Goal: Information Seeking & Learning: Learn about a topic

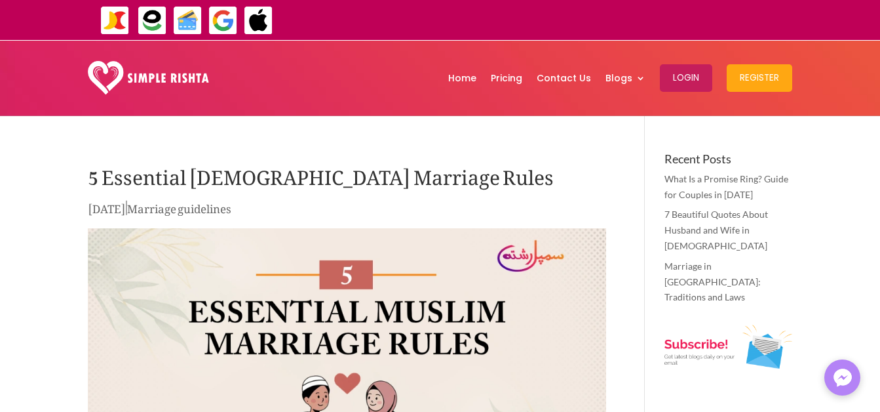
scroll to position [503, 0]
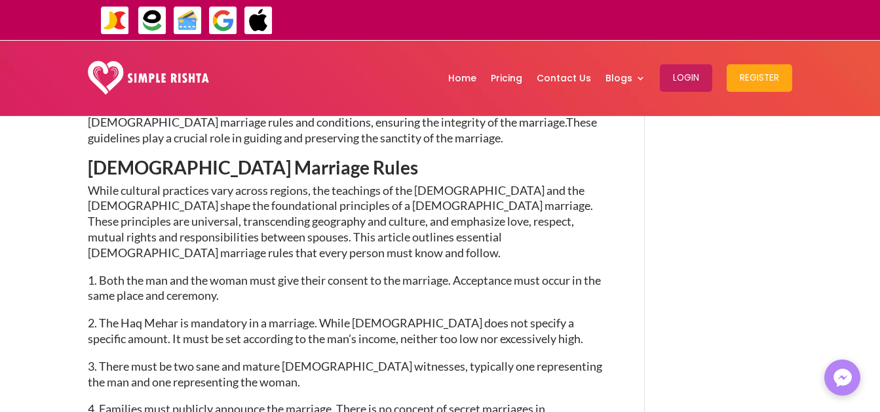
click at [191, 281] on span "1. Both the man and the woman must give their consent to the marriage. Acceptan…" at bounding box center [344, 288] width 513 height 30
click at [191, 282] on span "1. Both the man and the woman must give their consent to the marriage. Acceptan…" at bounding box center [344, 288] width 513 height 30
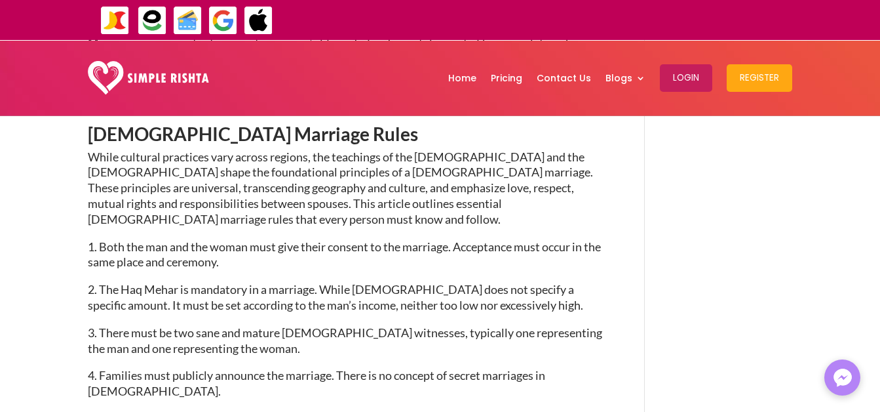
scroll to position [569, 0]
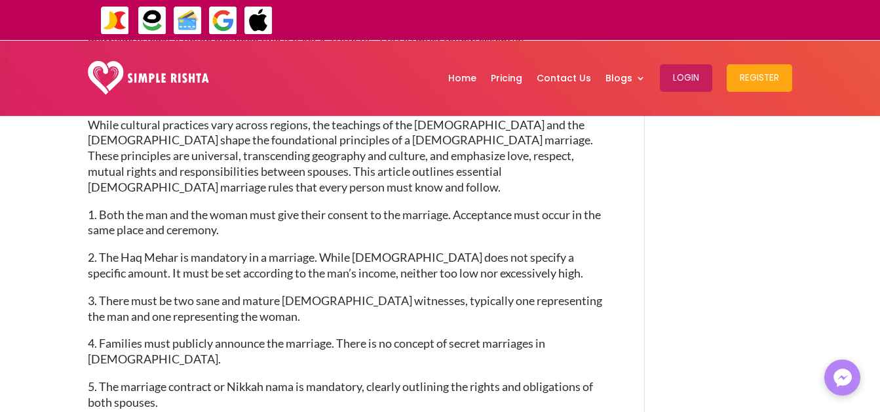
click at [545, 349] on span "4. Families must publicly announce the marriage. There is no concept of secret …" at bounding box center [317, 351] width 458 height 30
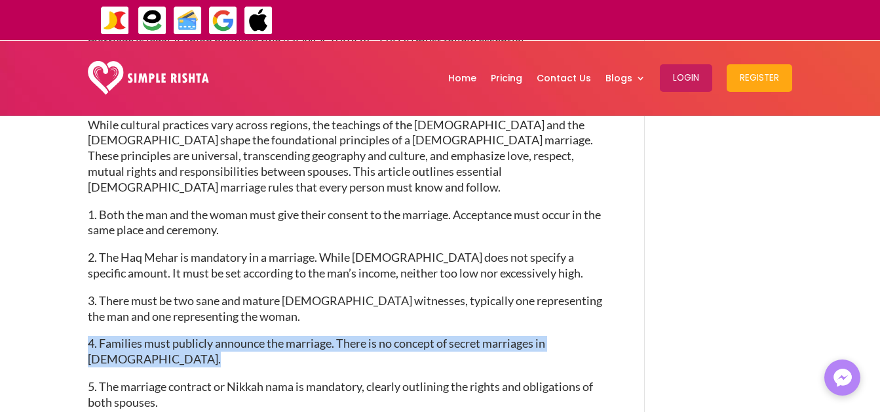
click at [545, 349] on span "4. Families must publicly announce the marriage. There is no concept of secret …" at bounding box center [317, 351] width 458 height 30
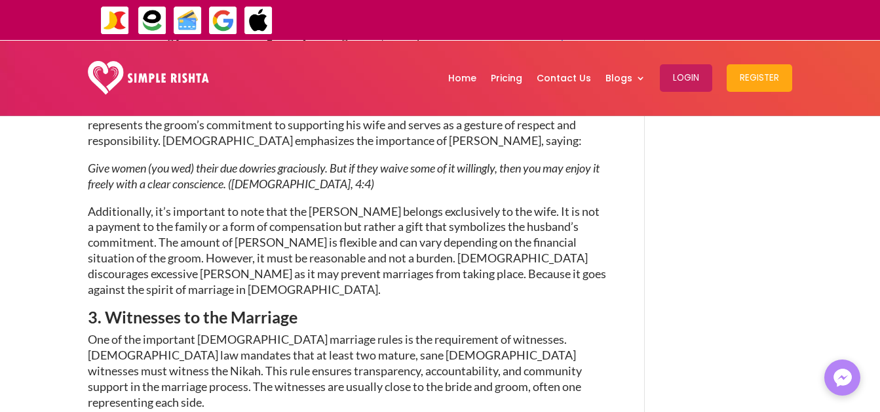
scroll to position [1356, 0]
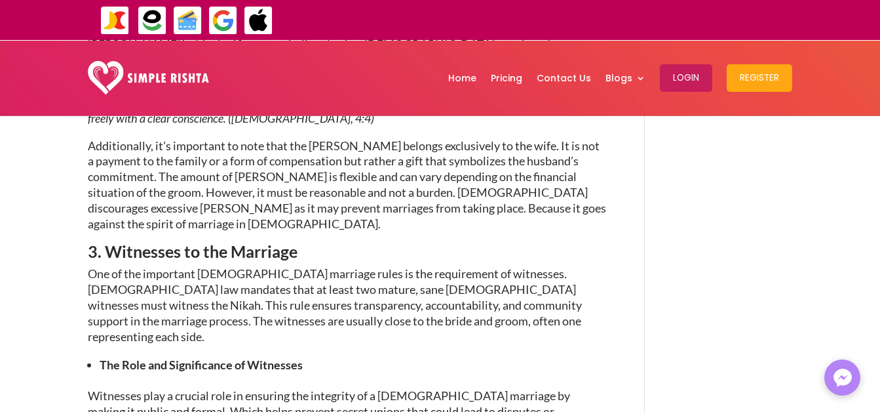
click at [403, 266] on span "One of the important [DEMOGRAPHIC_DATA] marriage rules is the requirement of wi…" at bounding box center [335, 304] width 494 height 77
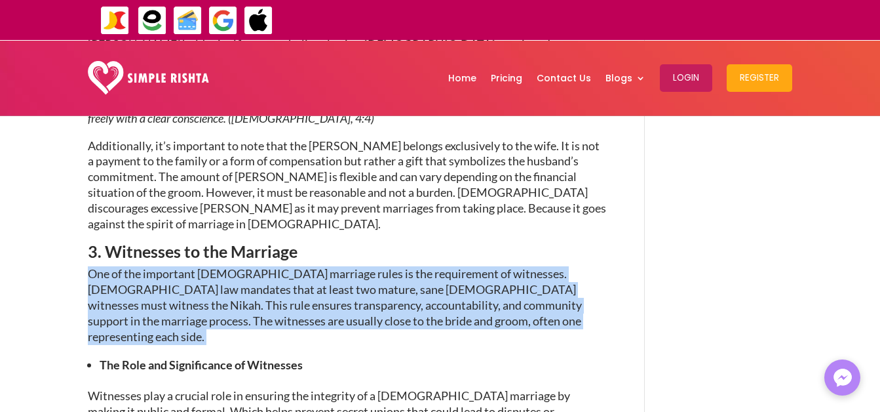
click at [403, 266] on span "One of the important [DEMOGRAPHIC_DATA] marriage rules is the requirement of wi…" at bounding box center [335, 304] width 494 height 77
drag, startPoint x: 403, startPoint y: 245, endPoint x: 360, endPoint y: 282, distance: 56.7
click at [360, 282] on p "One of the important [DEMOGRAPHIC_DATA] marriage rules is the requirement of wi…" at bounding box center [347, 311] width 519 height 90
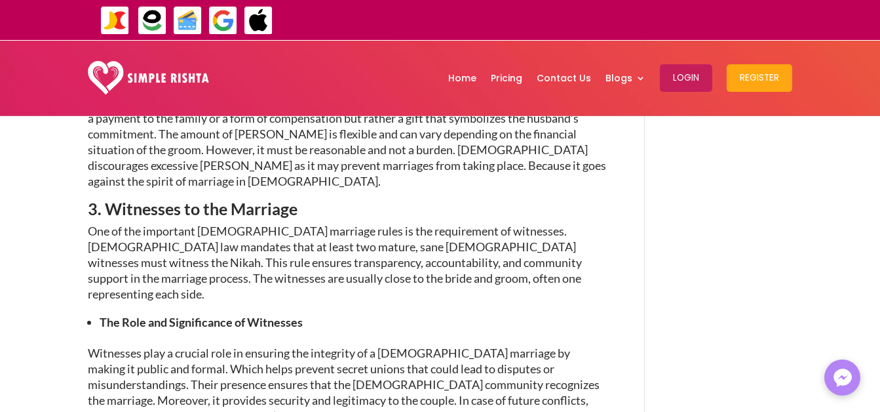
scroll to position [1421, 0]
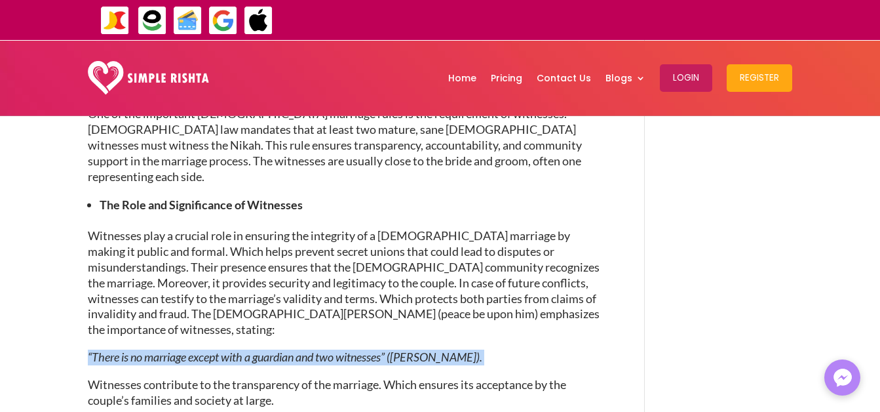
scroll to position [1552, 0]
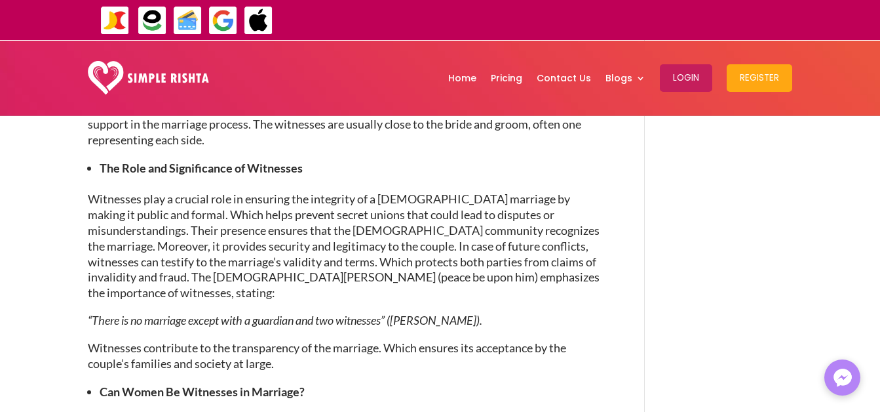
drag, startPoint x: 233, startPoint y: 307, endPoint x: 239, endPoint y: 306, distance: 6.6
click at [233, 340] on p "Witnesses contribute to the transparency of the marriage. Which ensures its acc…" at bounding box center [347, 361] width 519 height 43
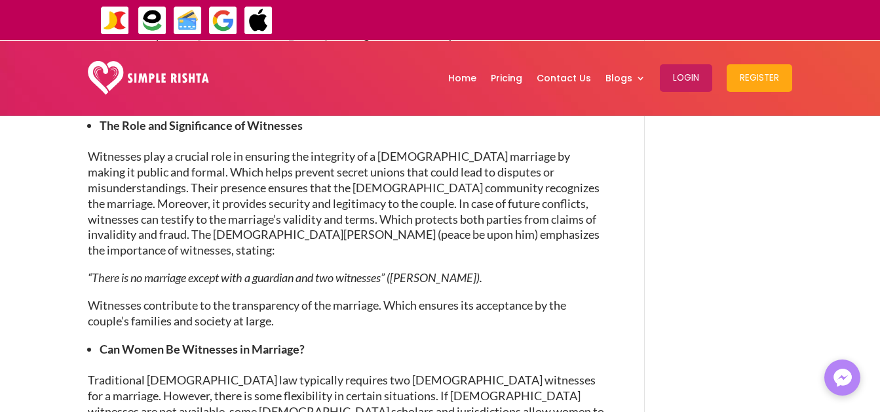
scroll to position [1618, 0]
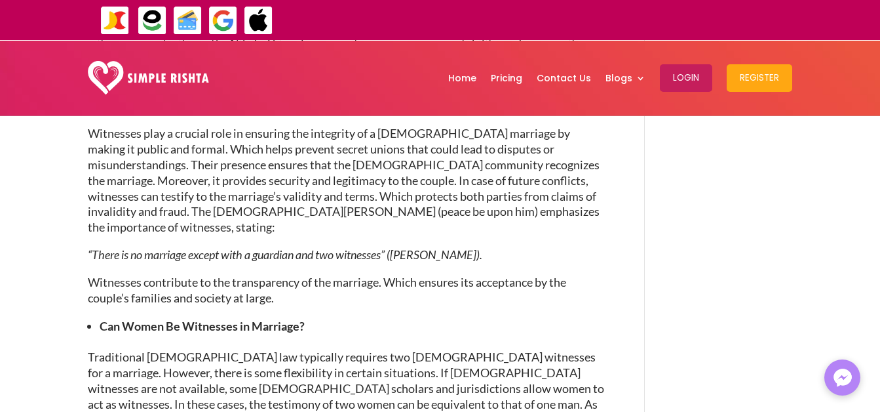
drag, startPoint x: 222, startPoint y: 360, endPoint x: 214, endPoint y: 360, distance: 8.5
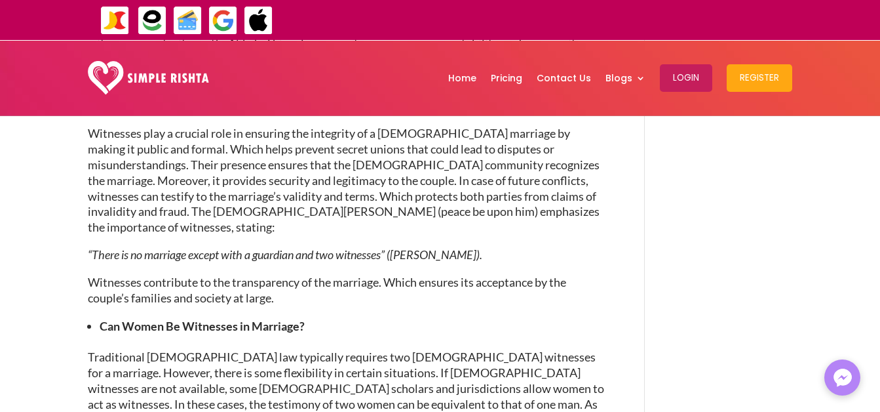
click at [180, 349] on p "Traditional [DEMOGRAPHIC_DATA] law typically requires two [DEMOGRAPHIC_DATA] wi…" at bounding box center [347, 394] width 519 height 90
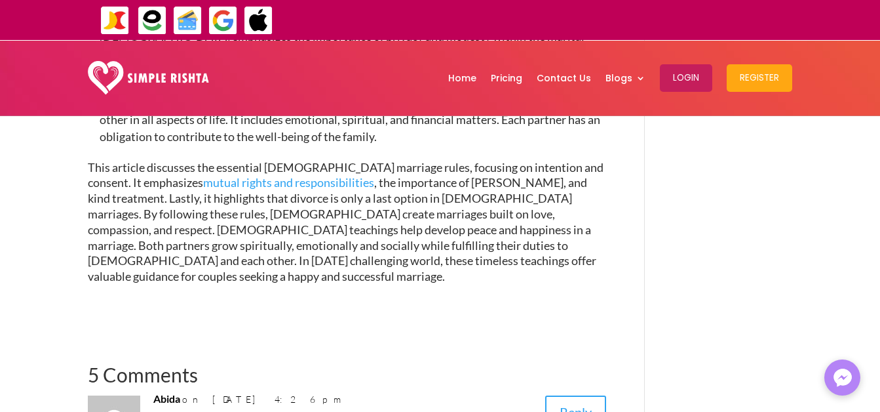
scroll to position [3191, 0]
